Goal: Check status: Check status

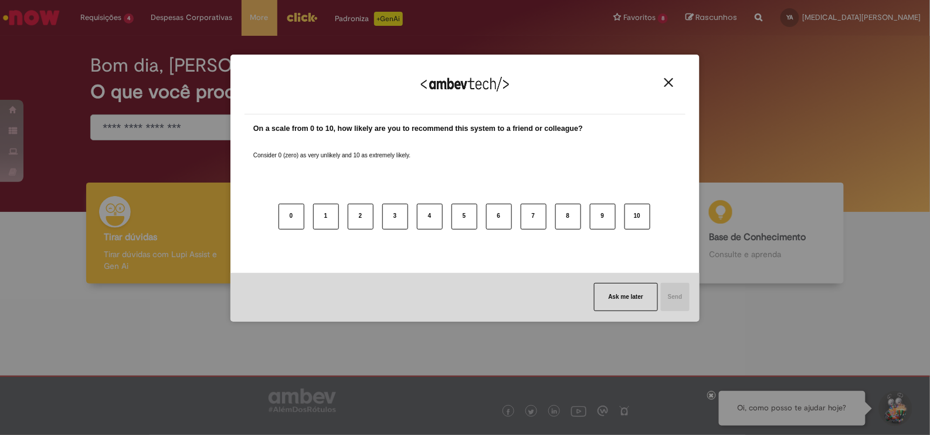
click at [663, 81] on button "Close" at bounding box center [669, 82] width 16 height 10
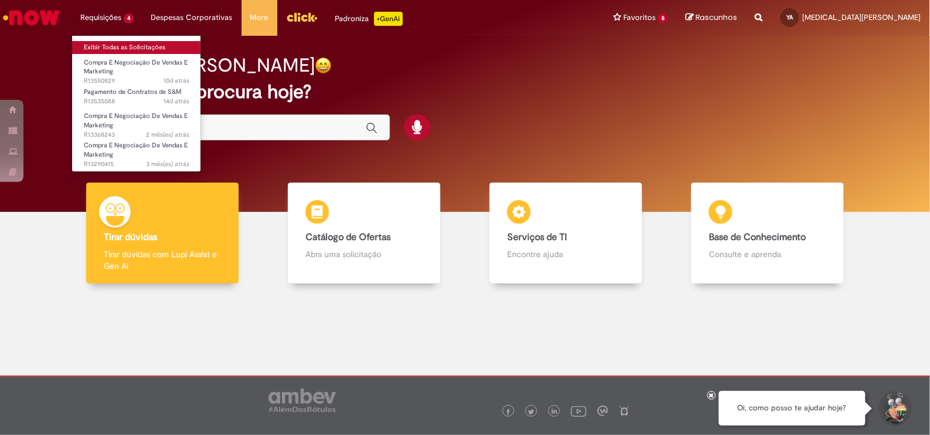
click at [133, 43] on link "Exibir Todas as Solicitações" at bounding box center [136, 47] width 129 height 13
click at [122, 42] on link "Exibir Todas as Solicitações" at bounding box center [136, 47] width 129 height 13
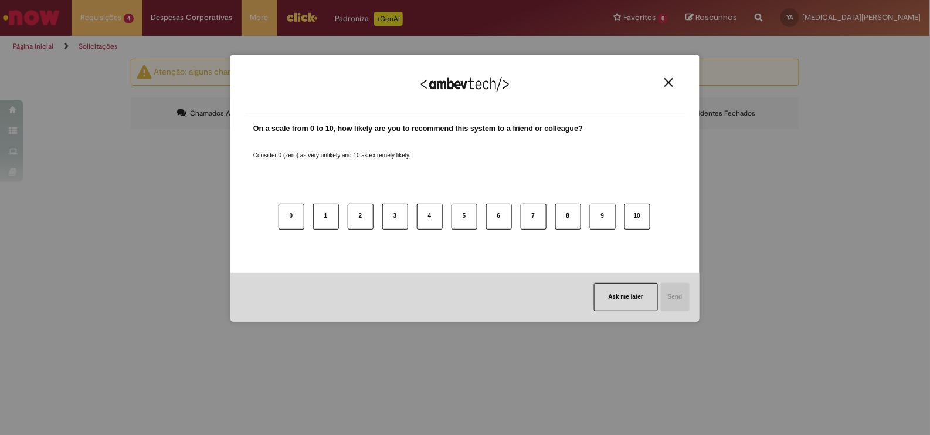
click at [673, 81] on img "Close" at bounding box center [668, 82] width 9 height 9
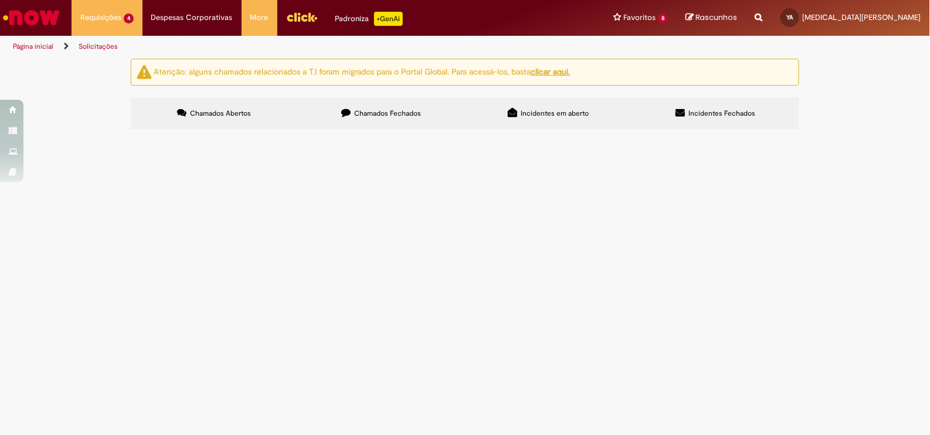
click at [393, 114] on span "Chamados Fechados" at bounding box center [388, 112] width 67 height 9
click at [0, 0] on span "Negociação referente à negociação de branded content para PR." at bounding box center [0, 0] width 0 height 0
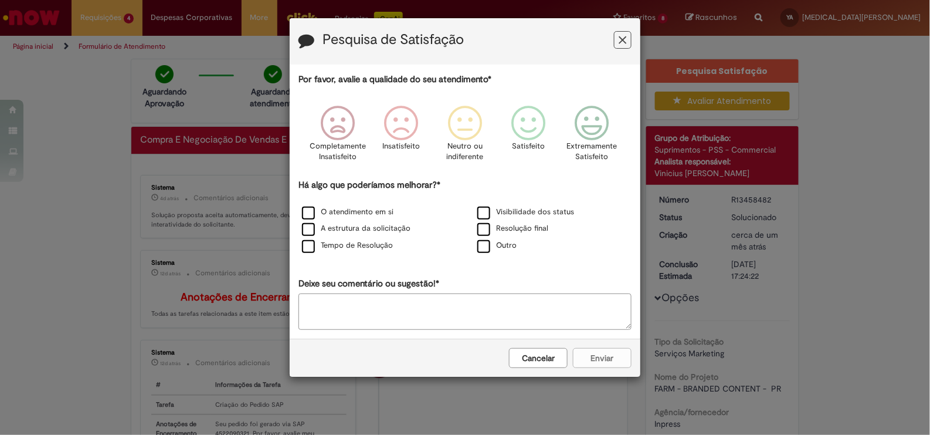
click at [613, 37] on h3 "Pesquisa de Satisfação" at bounding box center [464, 41] width 333 height 18
click at [617, 37] on button "Feedback" at bounding box center [623, 40] width 18 height 18
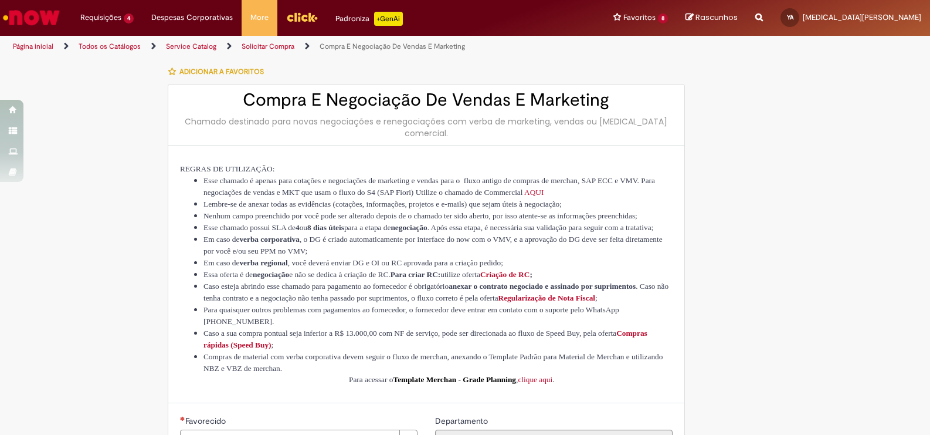
type input "**********"
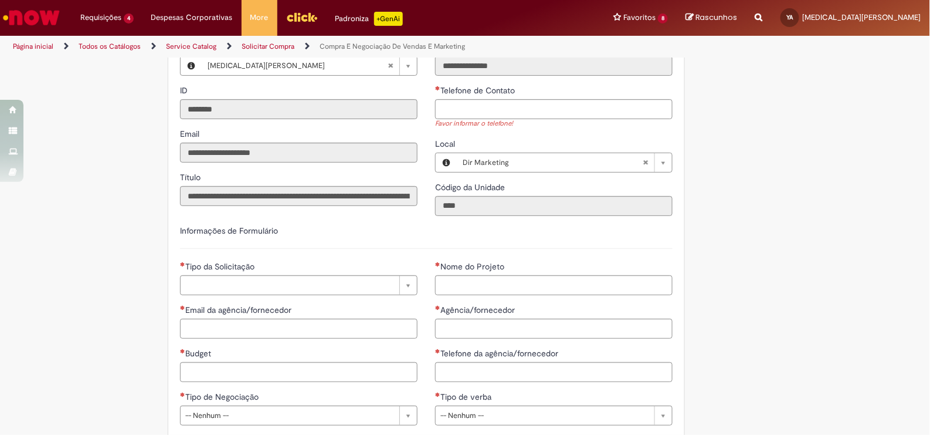
scroll to position [394, 0]
